Goal: Task Accomplishment & Management: Use online tool/utility

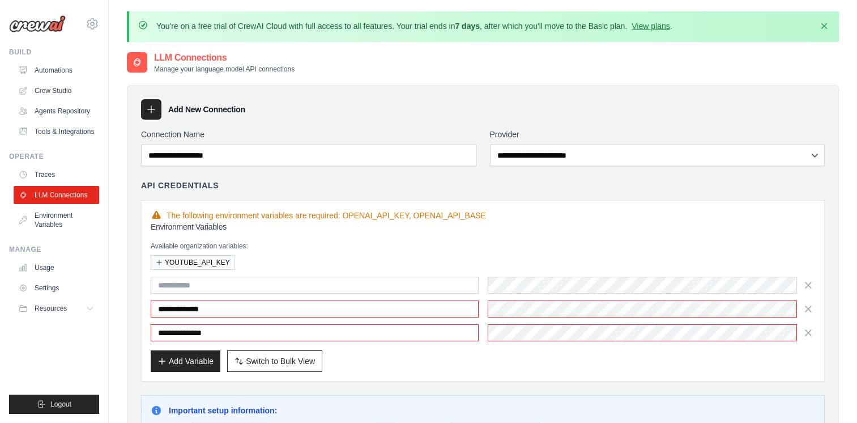
scroll to position [73, 0]
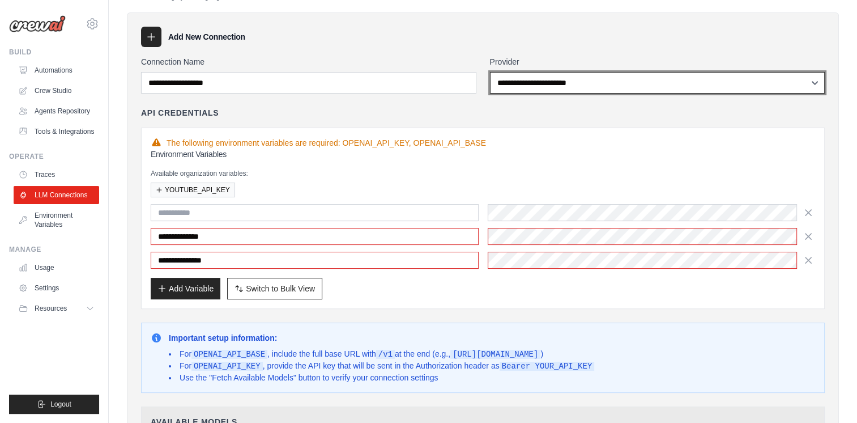
click at [696, 74] on select "**********" at bounding box center [657, 83] width 335 height 22
select select "******"
click at [490, 72] on select "**********" at bounding box center [657, 83] width 335 height 22
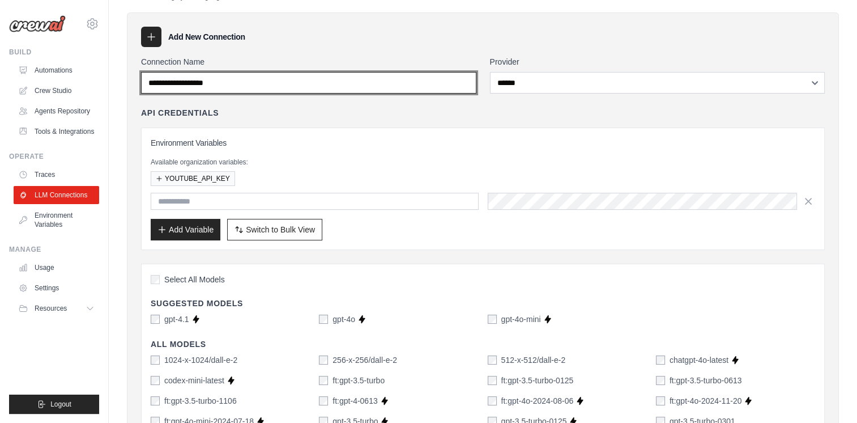
click at [240, 90] on input "Connection Name" at bounding box center [308, 83] width 335 height 22
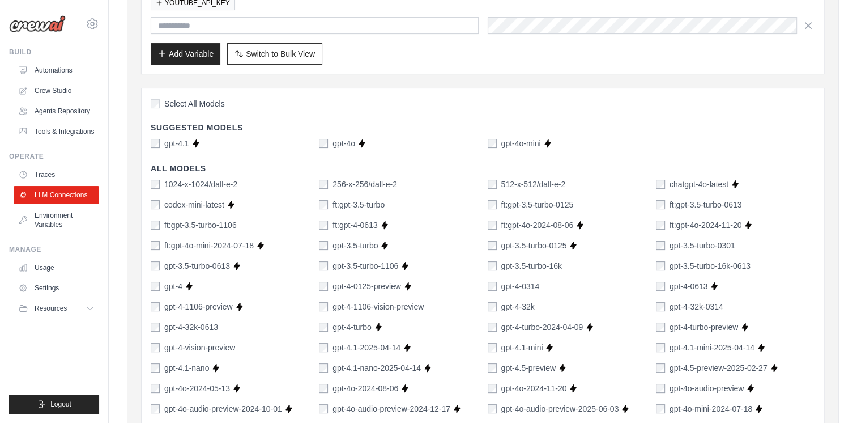
scroll to position [255, 0]
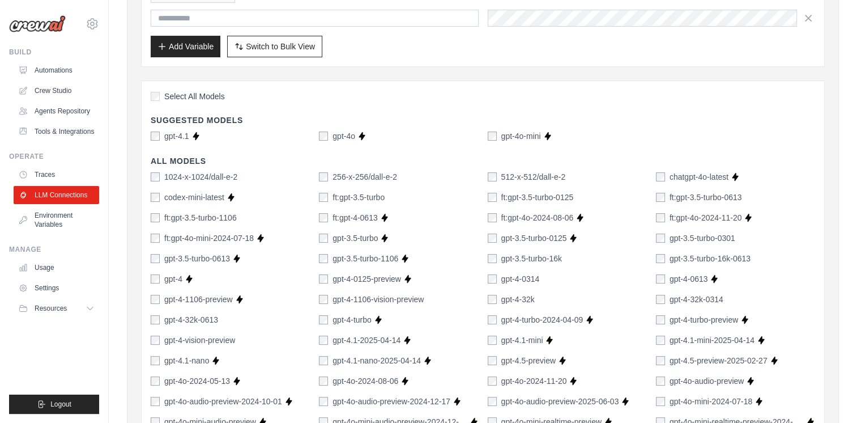
type input "**********"
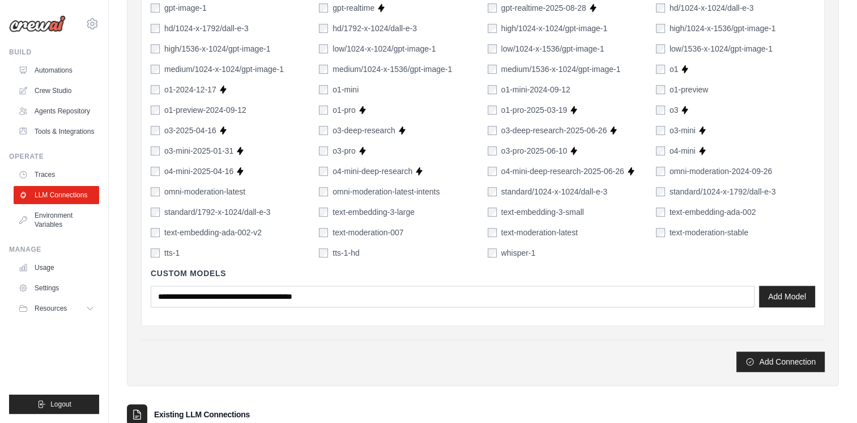
scroll to position [807, 0]
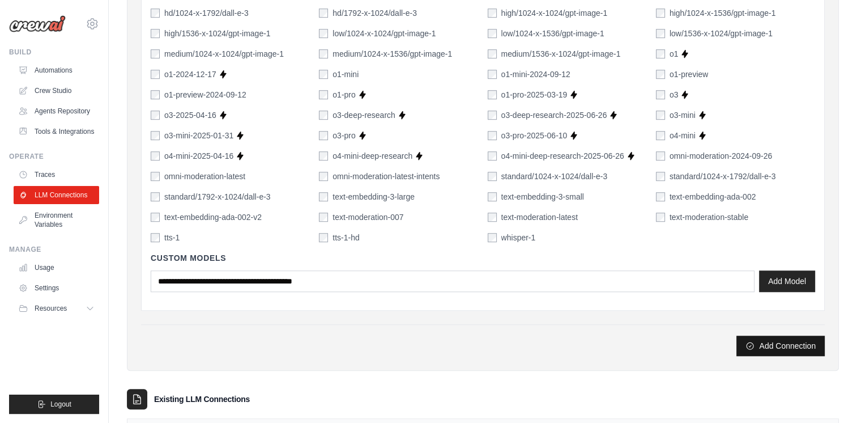
click at [758, 347] on button "Add Connection" at bounding box center [780, 345] width 88 height 20
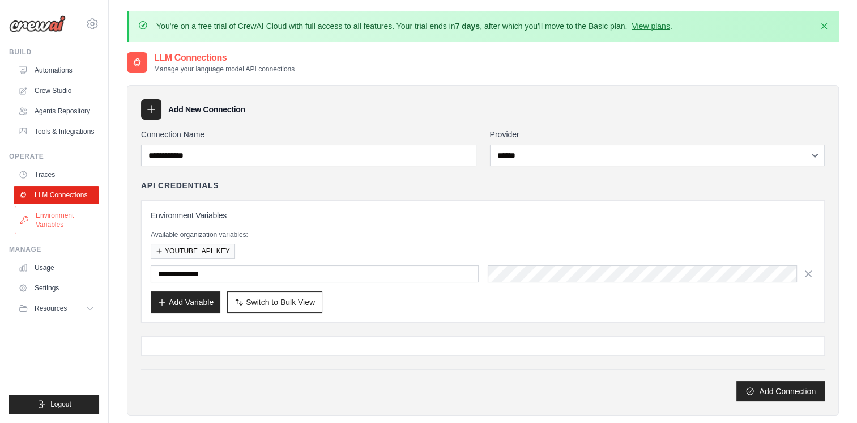
click at [49, 224] on link "Environment Variables" at bounding box center [58, 219] width 86 height 27
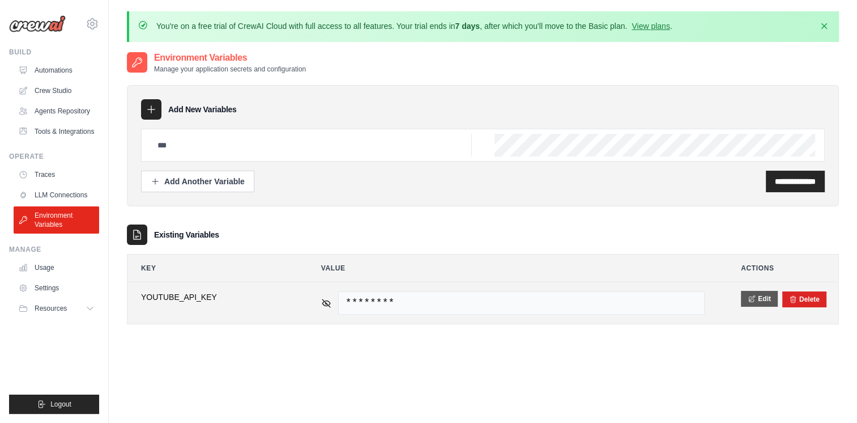
click at [755, 298] on icon at bounding box center [752, 299] width 8 height 8
click at [753, 303] on button "Save" at bounding box center [755, 299] width 29 height 16
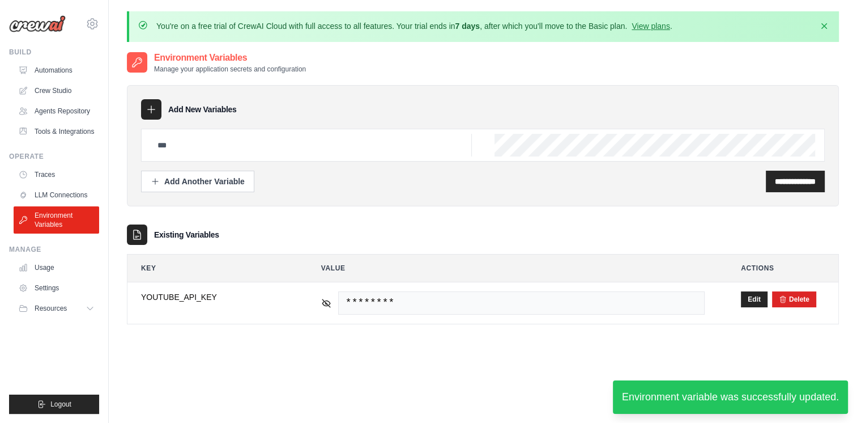
click at [766, 395] on div "Environment variable was successfully updated." at bounding box center [730, 396] width 235 height 33
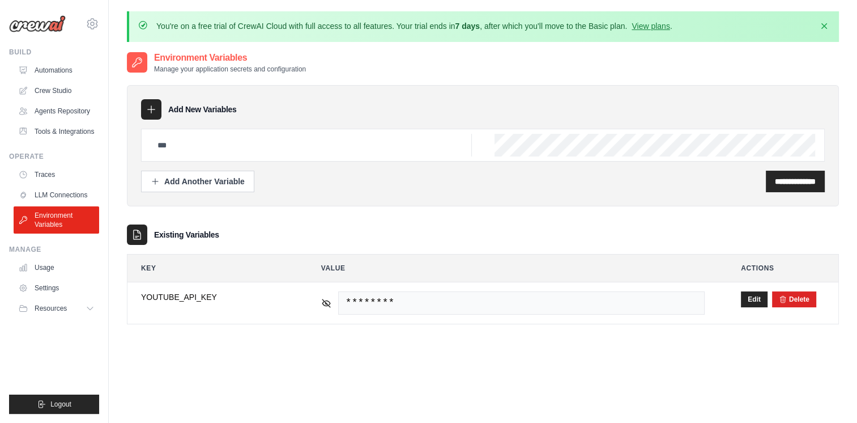
click at [478, 370] on div "**********" at bounding box center [483, 262] width 712 height 423
click at [59, 280] on link "Settings" at bounding box center [58, 288] width 86 height 18
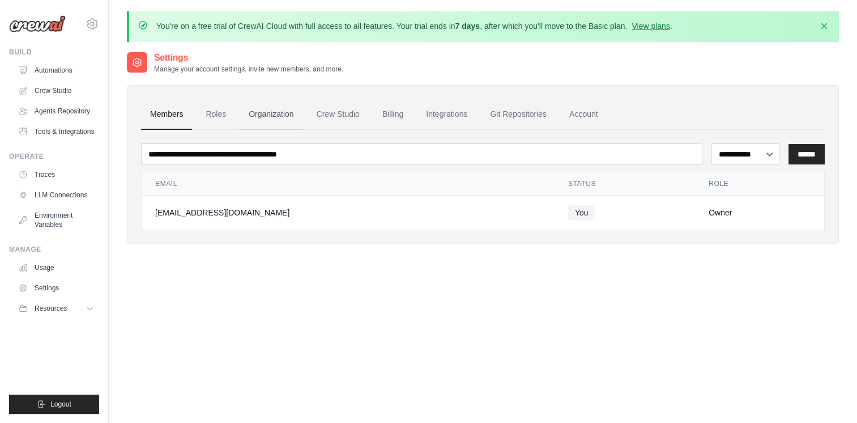
click at [252, 114] on link "Organization" at bounding box center [271, 114] width 63 height 31
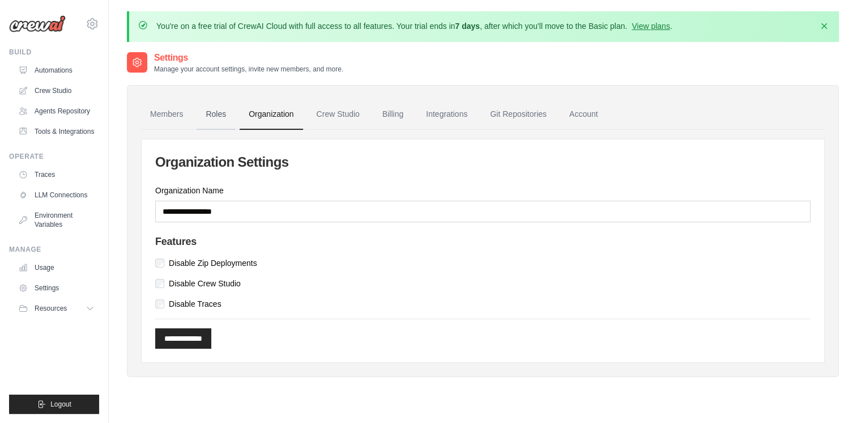
click at [214, 120] on link "Roles" at bounding box center [216, 114] width 39 height 31
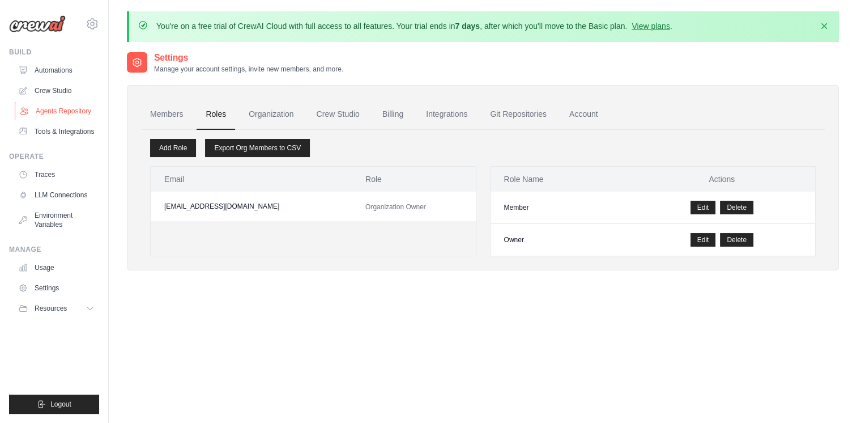
click at [54, 112] on link "Agents Repository" at bounding box center [58, 111] width 86 height 18
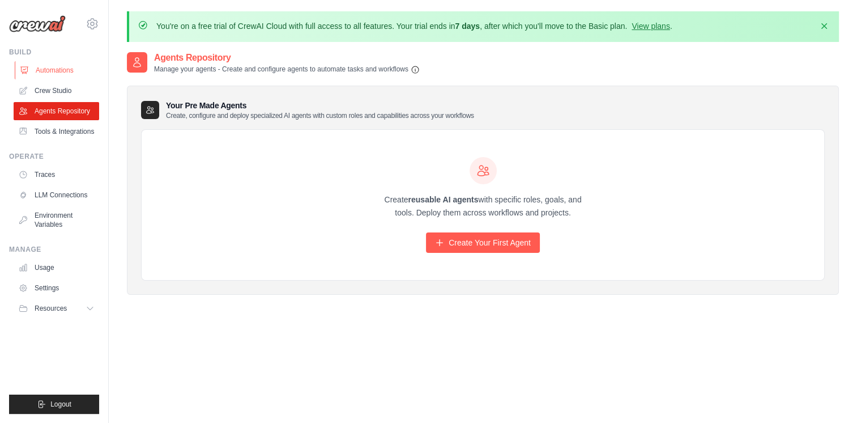
click at [56, 69] on link "Automations" at bounding box center [58, 70] width 86 height 18
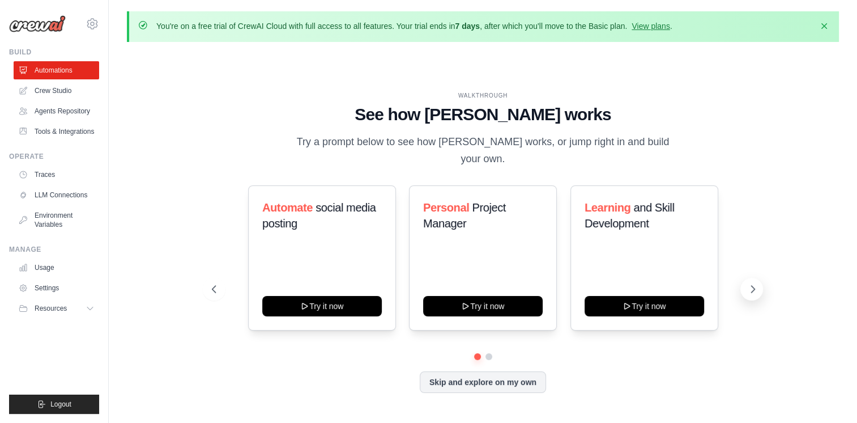
click at [755, 283] on icon at bounding box center [752, 288] width 11 height 11
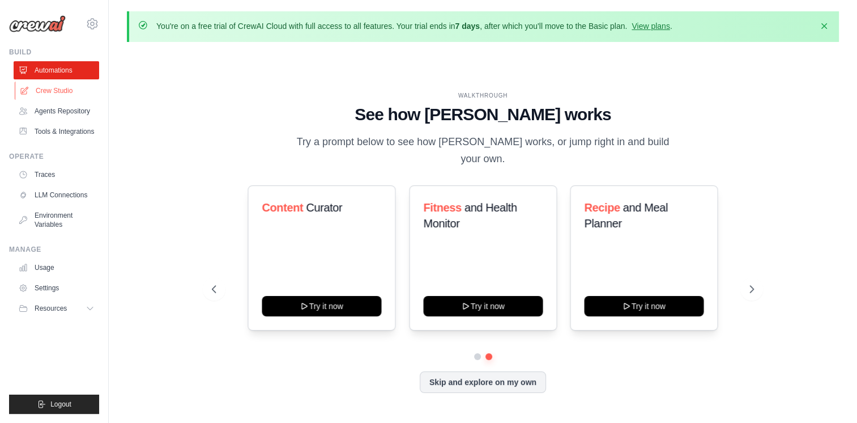
click at [62, 88] on link "Crew Studio" at bounding box center [58, 91] width 86 height 18
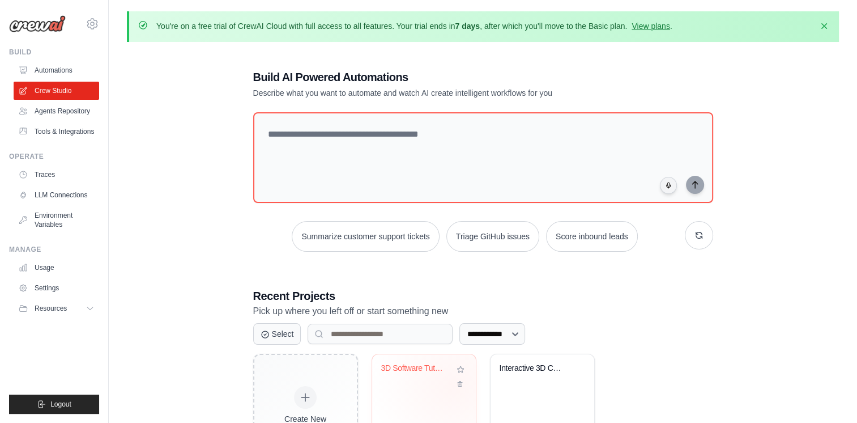
click at [453, 385] on div "3D Software Tutorial Research Assis..." at bounding box center [424, 376] width 86 height 26
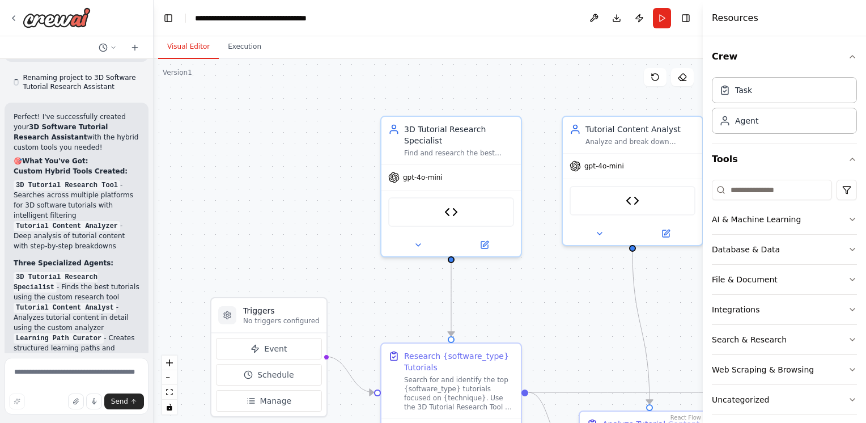
scroll to position [6023, 0]
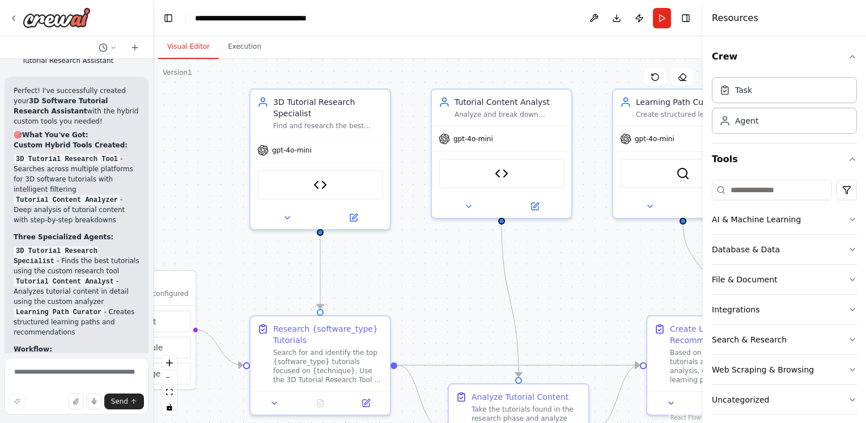
drag, startPoint x: 573, startPoint y: 318, endPoint x: 440, endPoint y: 289, distance: 135.7
click at [440, 289] on div ".deletable-edge-delete-btn { width: 20px; height: 20px; border: 0px solid #ffff…" at bounding box center [428, 241] width 549 height 364
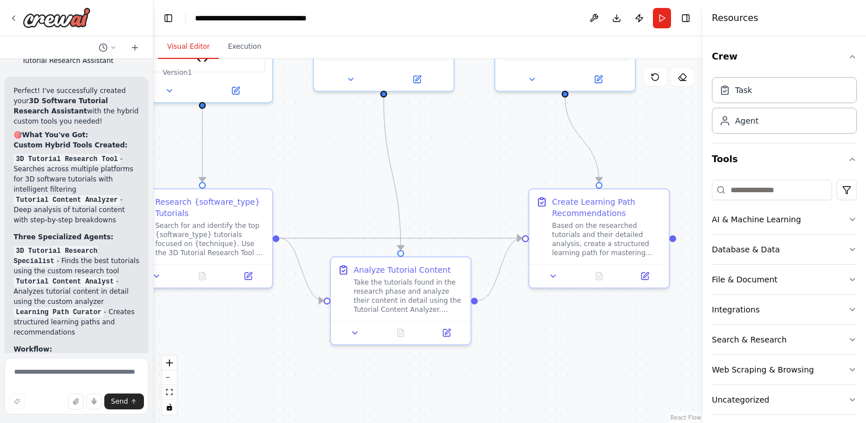
drag, startPoint x: 585, startPoint y: 303, endPoint x: 469, endPoint y: 178, distance: 170.8
click at [469, 178] on div ".deletable-edge-delete-btn { width: 20px; height: 20px; border: 0px solid #ffff…" at bounding box center [428, 241] width 549 height 364
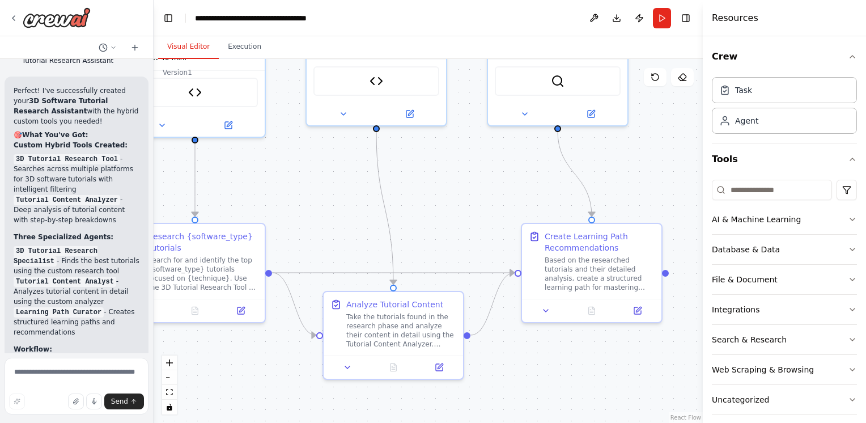
drag, startPoint x: 489, startPoint y: 187, endPoint x: 442, endPoint y: 245, distance: 74.5
click at [442, 245] on div ".deletable-edge-delete-btn { width: 20px; height: 20px; border: 0px solid #ffff…" at bounding box center [428, 241] width 549 height 364
click at [73, 374] on textarea at bounding box center [77, 385] width 144 height 57
type textarea "**********"
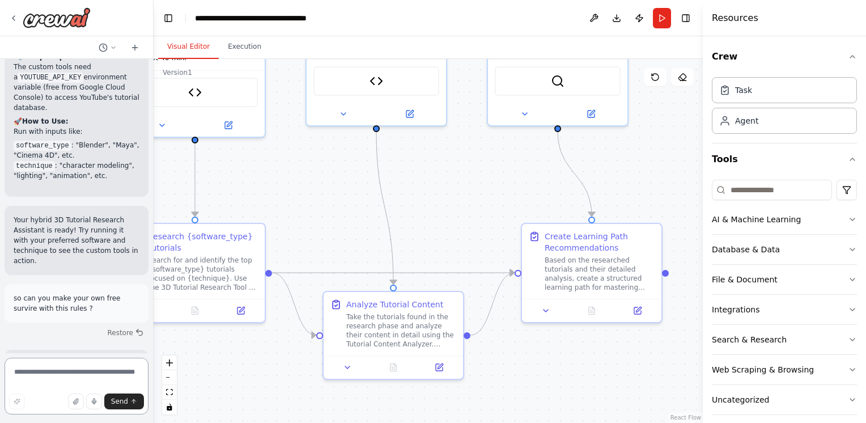
scroll to position [6411, 0]
